Goal: Check status

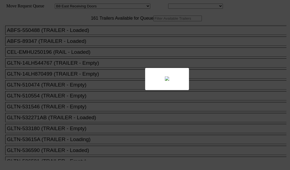
select select "536"
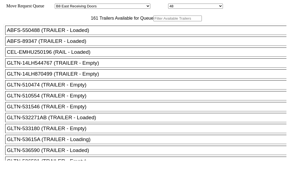
click at [153, 21] on input "text" at bounding box center [177, 19] width 48 height 6
paste input "JBHU322206"
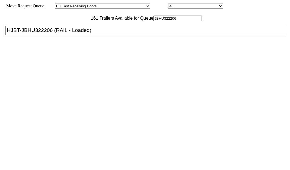
type input "JBHU322206"
click at [44, 37] on ul "ABFS-550488 (TRAILER - Loaded) ABFS-89347 (TRAILER - Loaded) CEL-EMHU250196 (RA…" at bounding box center [145, 30] width 283 height 13
click at [42, 33] on div "HJBT-JBHU322206 (RAIL - Loaded)" at bounding box center [148, 30] width 283 height 6
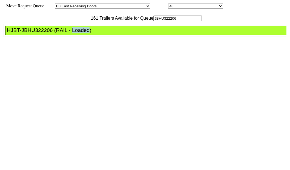
drag, startPoint x: 42, startPoint y: 52, endPoint x: 171, endPoint y: 96, distance: 136.9
click at [42, 33] on div "HJBT-JBHU322206 (RAIL - Loaded)" at bounding box center [148, 30] width 283 height 6
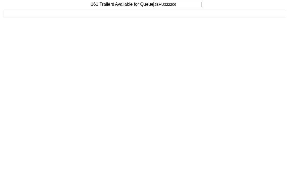
scroll to position [22, 0]
